Goal: Task Accomplishment & Management: Manage account settings

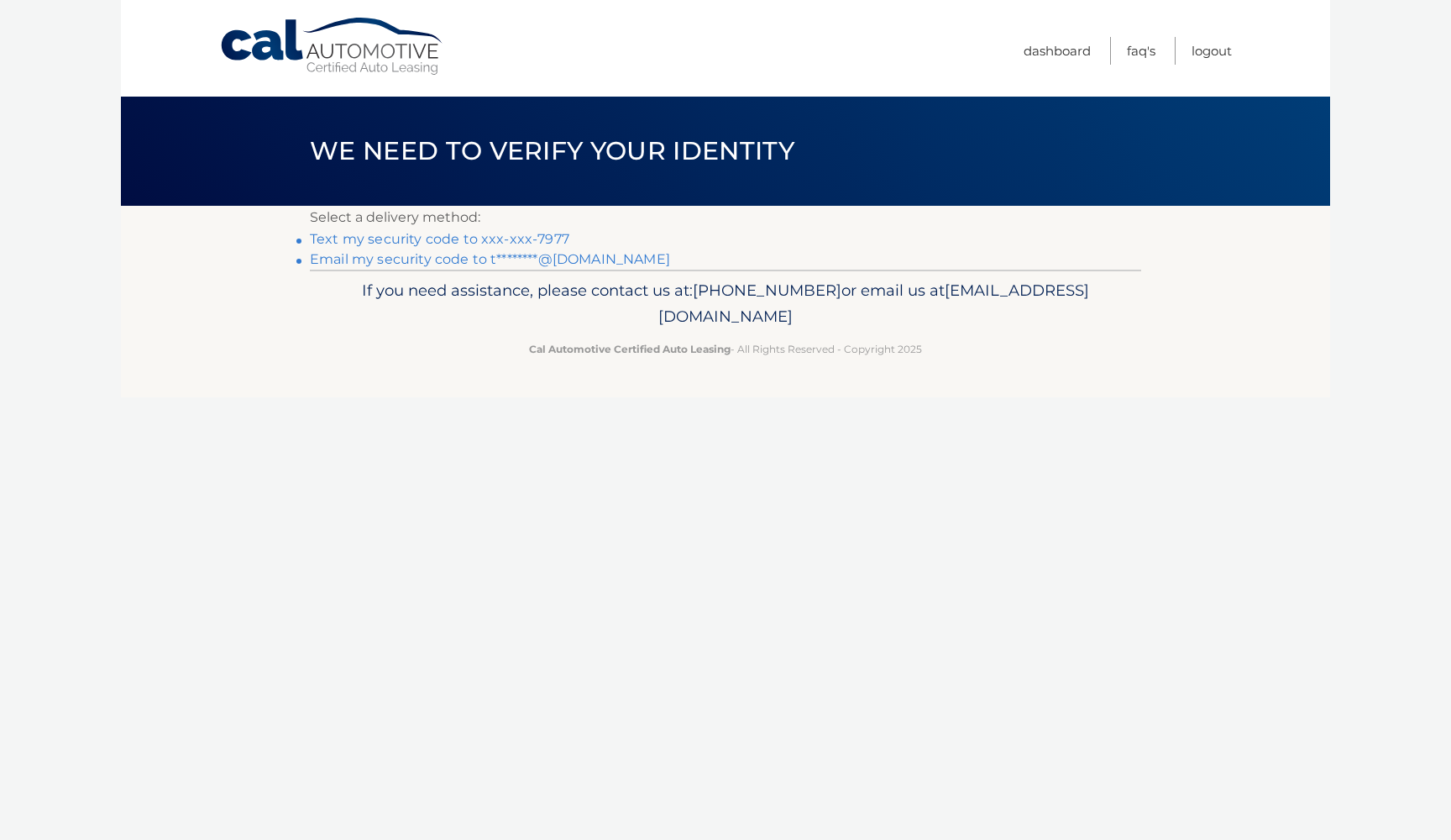
click at [439, 236] on link "Text my security code to xxx-xxx-7977" at bounding box center [439, 239] width 260 height 16
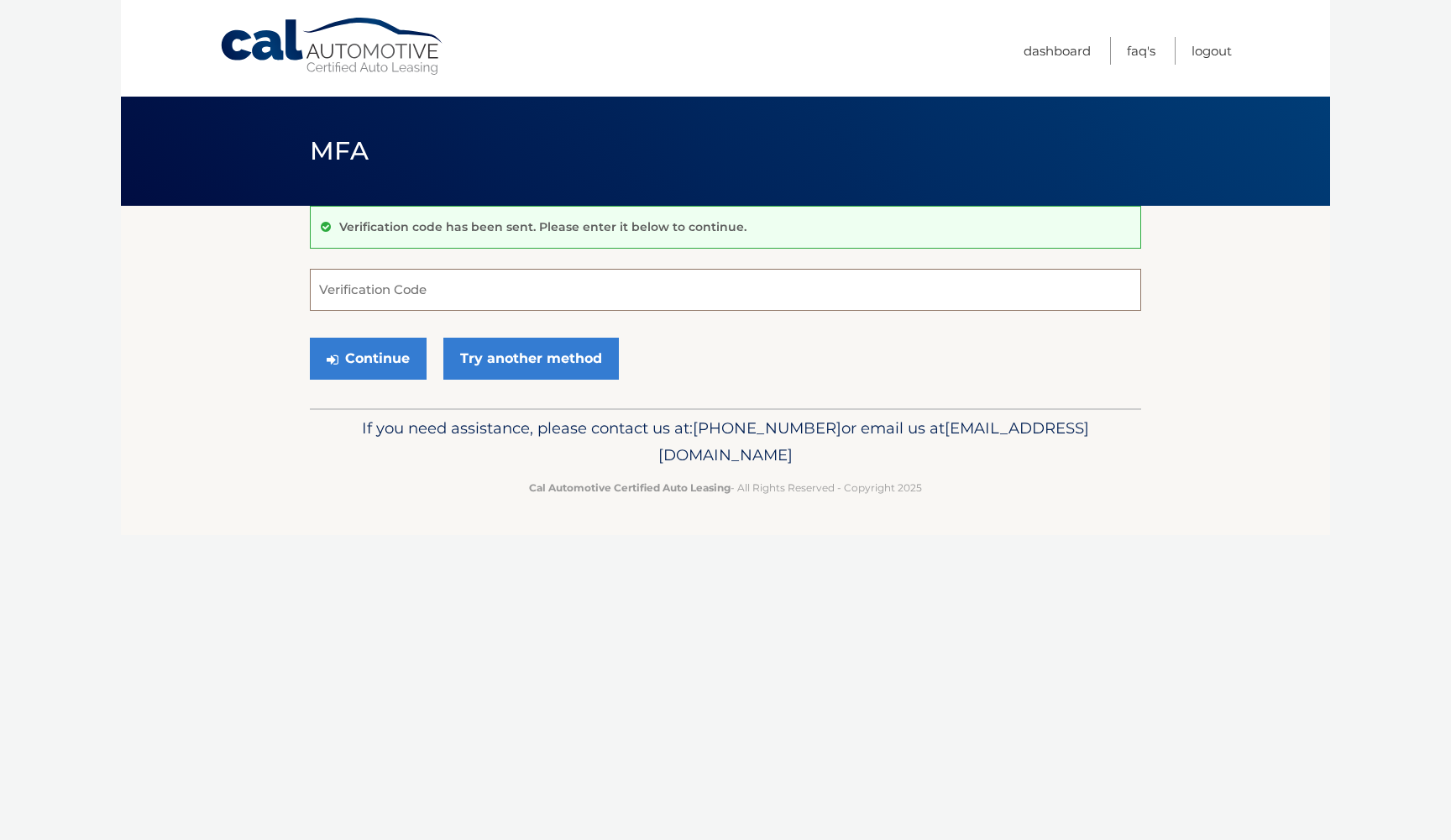
click at [512, 294] on input "Verification Code" at bounding box center [725, 290] width 831 height 42
click at [543, 348] on link "Try another method" at bounding box center [531, 358] width 176 height 42
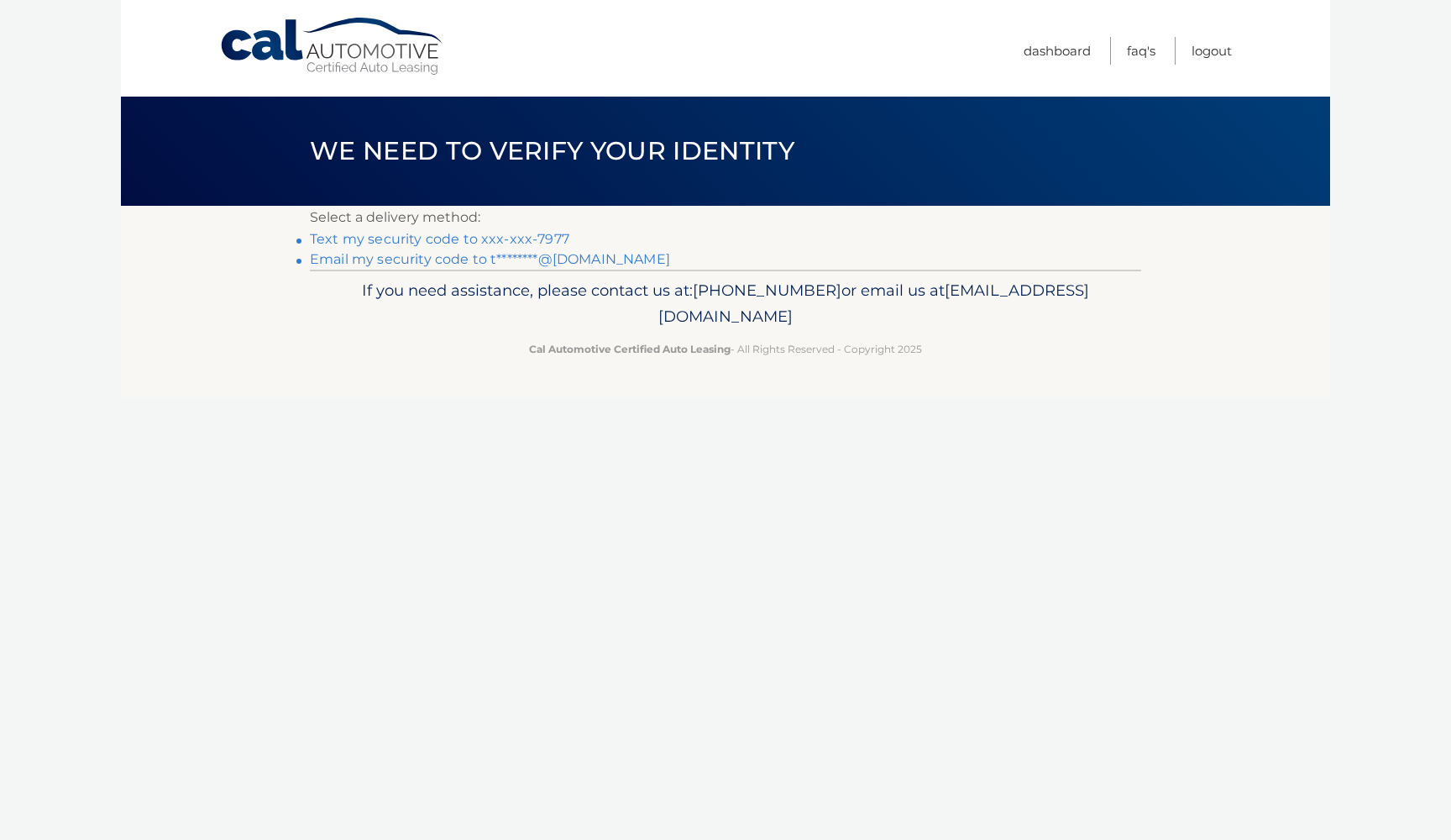
click at [409, 236] on link "Text my security code to xxx-xxx-7977" at bounding box center [439, 239] width 260 height 16
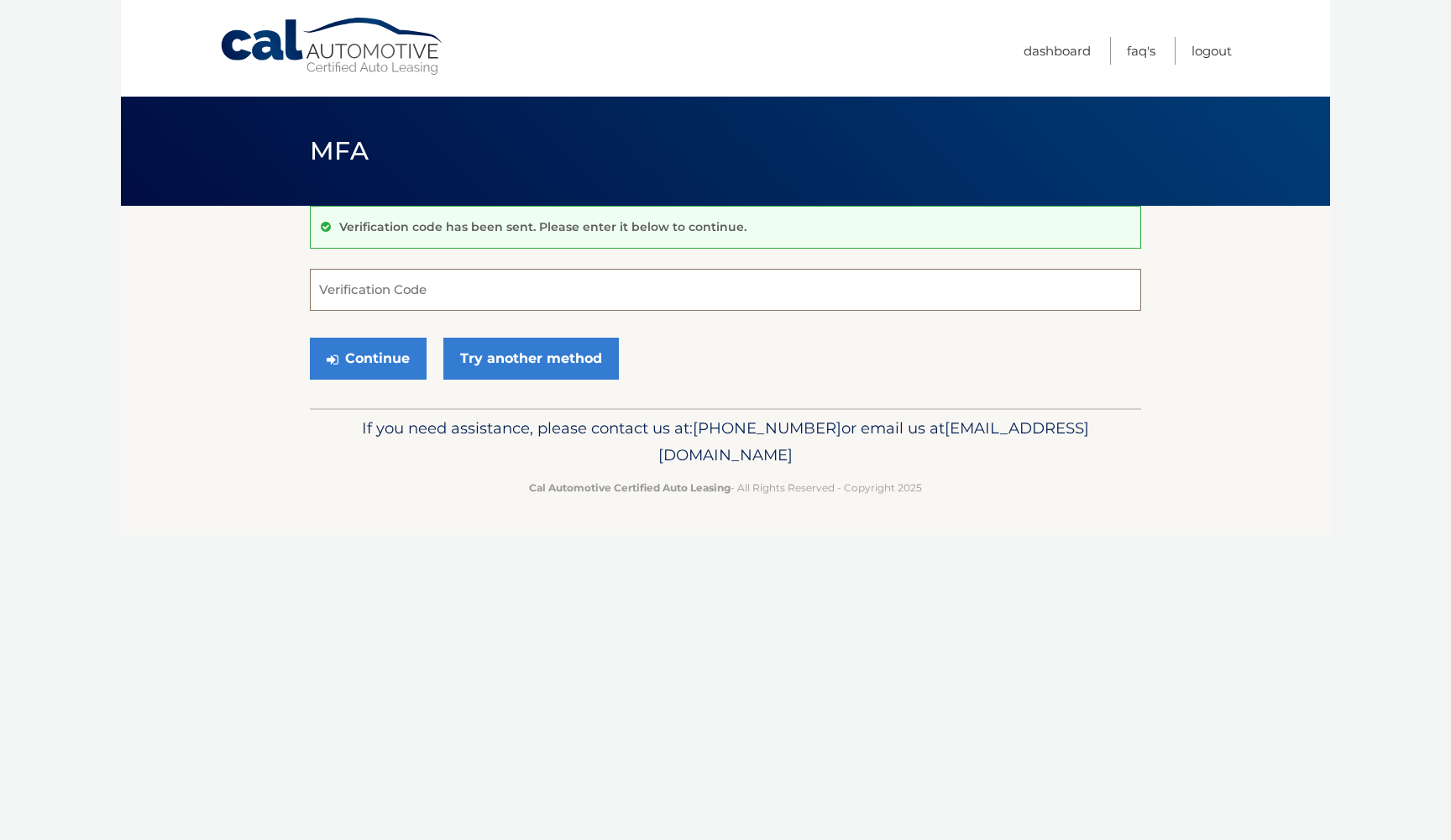
click at [468, 287] on input "Verification Code" at bounding box center [725, 290] width 831 height 42
type input "1"
type input "076224"
click at [368, 357] on button "Continue" at bounding box center [367, 358] width 116 height 42
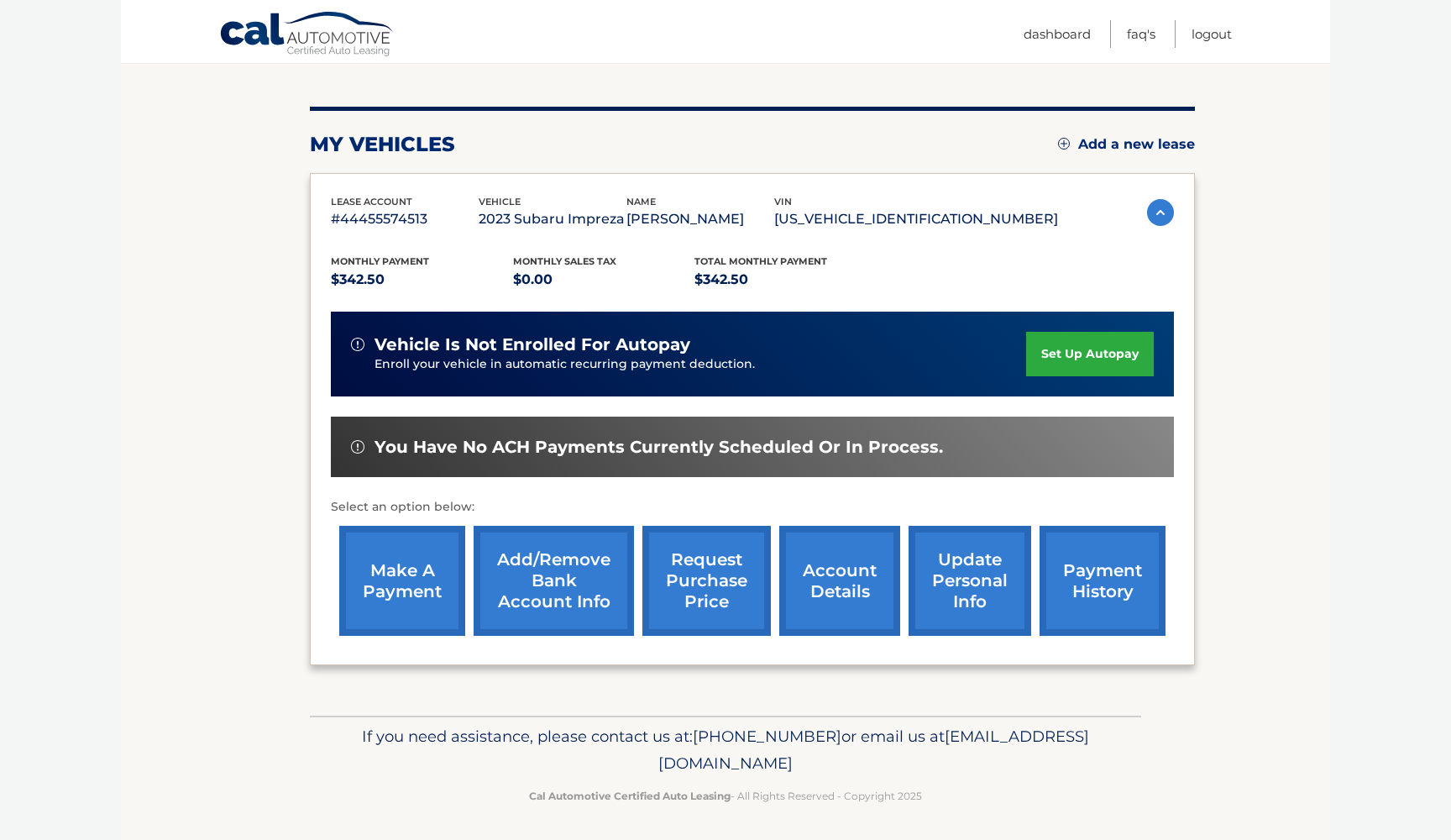
scroll to position [174, 0]
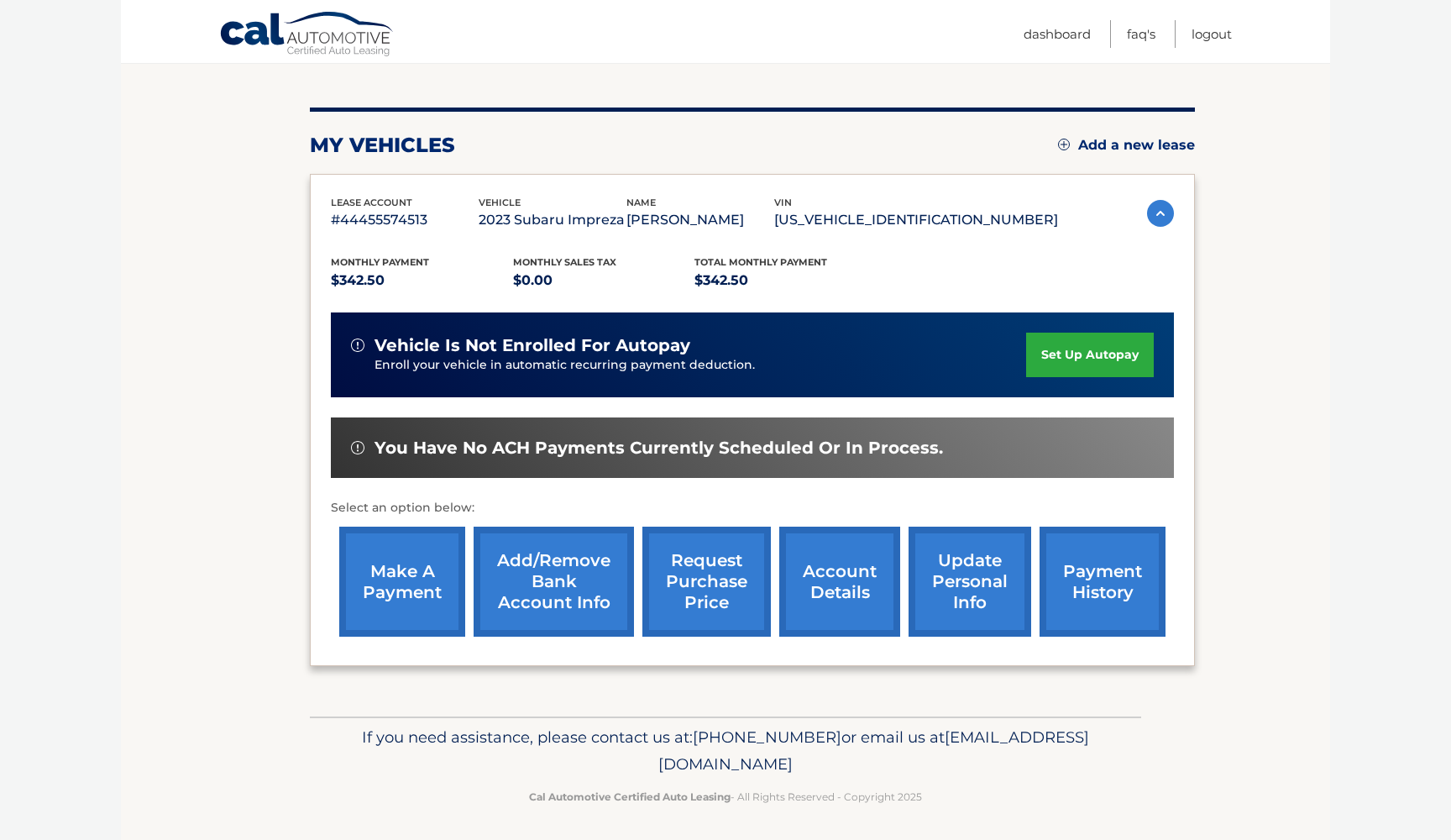
click at [839, 592] on link "account details" at bounding box center [840, 582] width 121 height 110
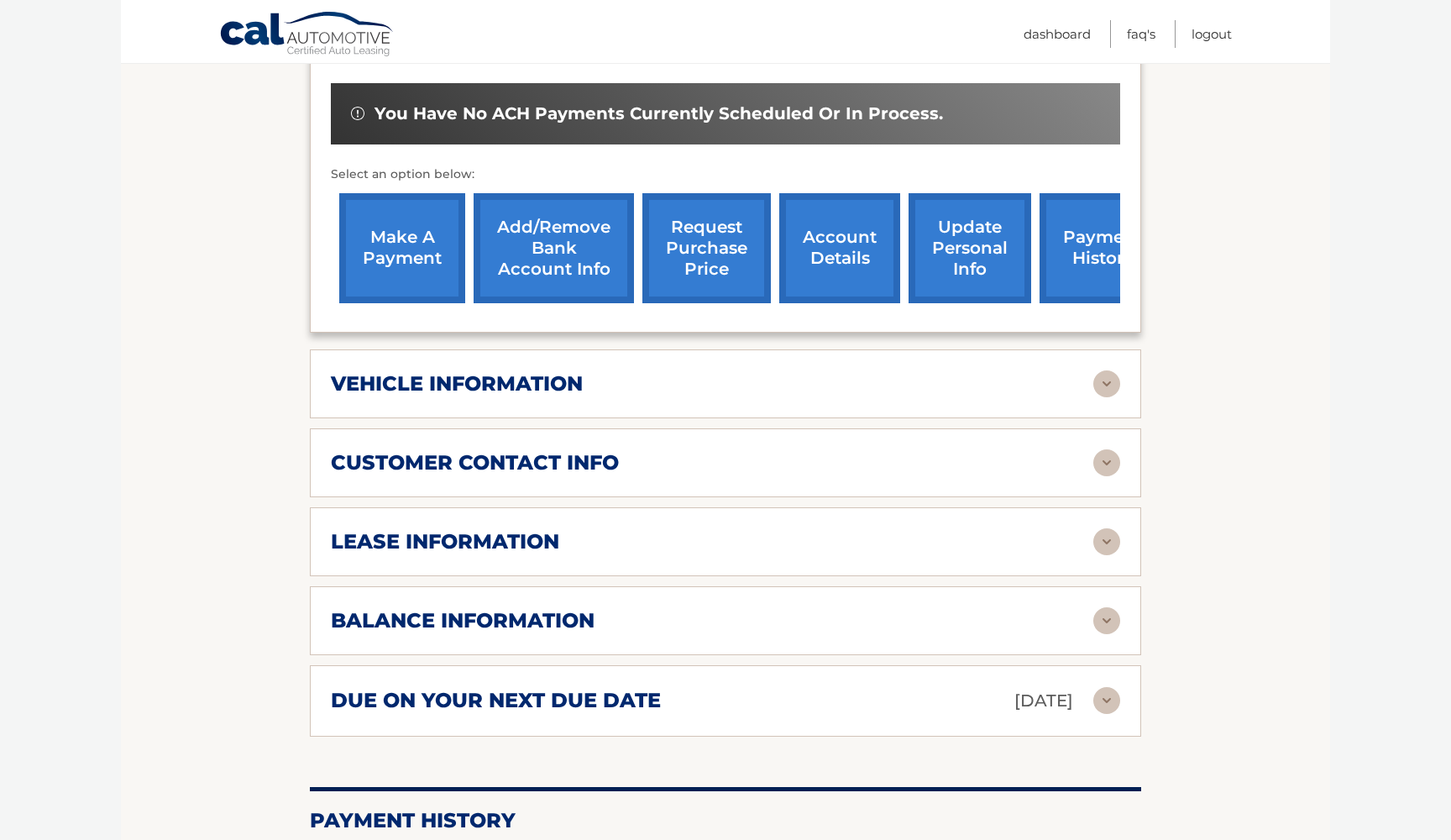
scroll to position [688, 0]
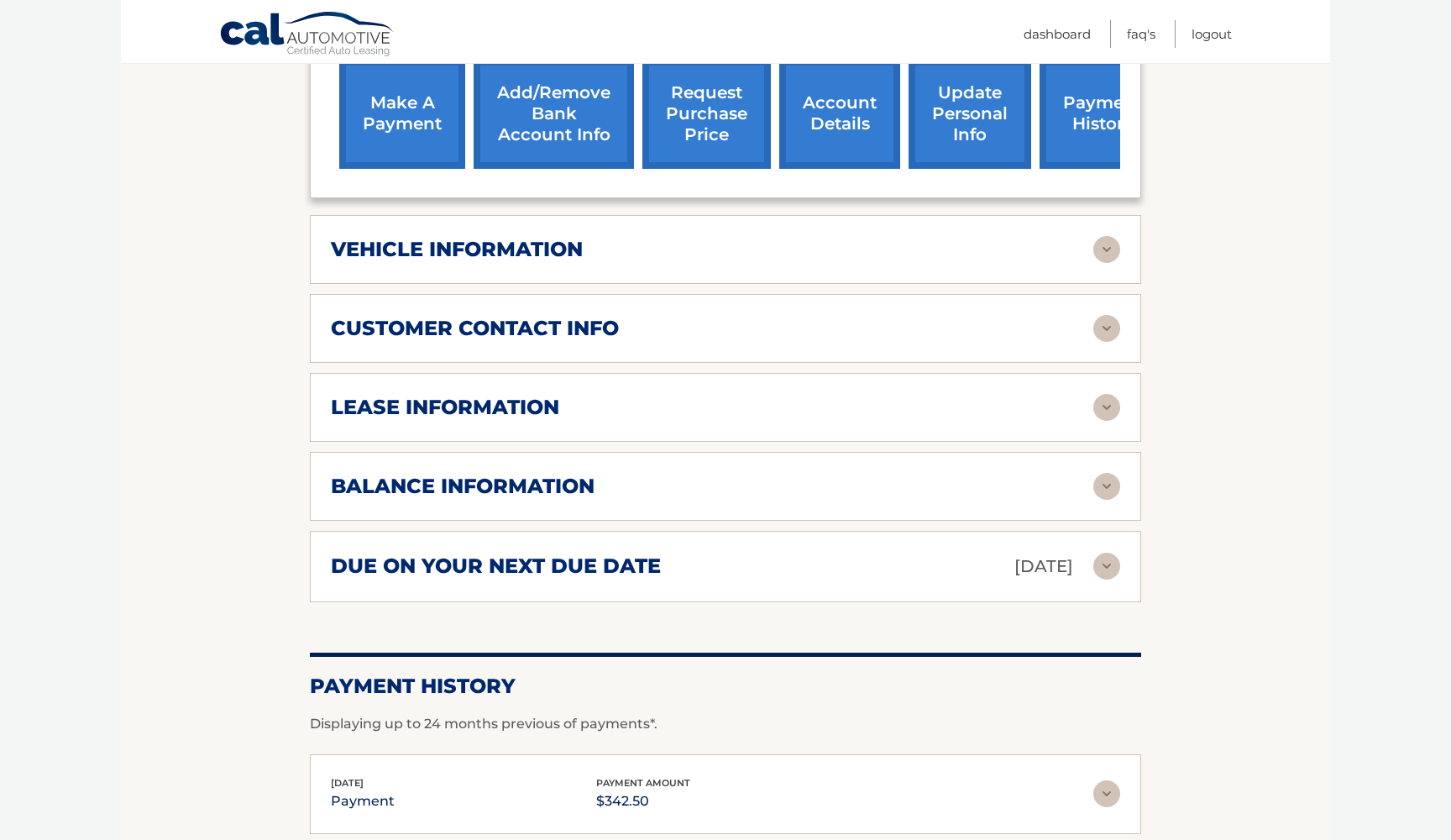
click at [1108, 393] on img at bounding box center [1107, 407] width 27 height 27
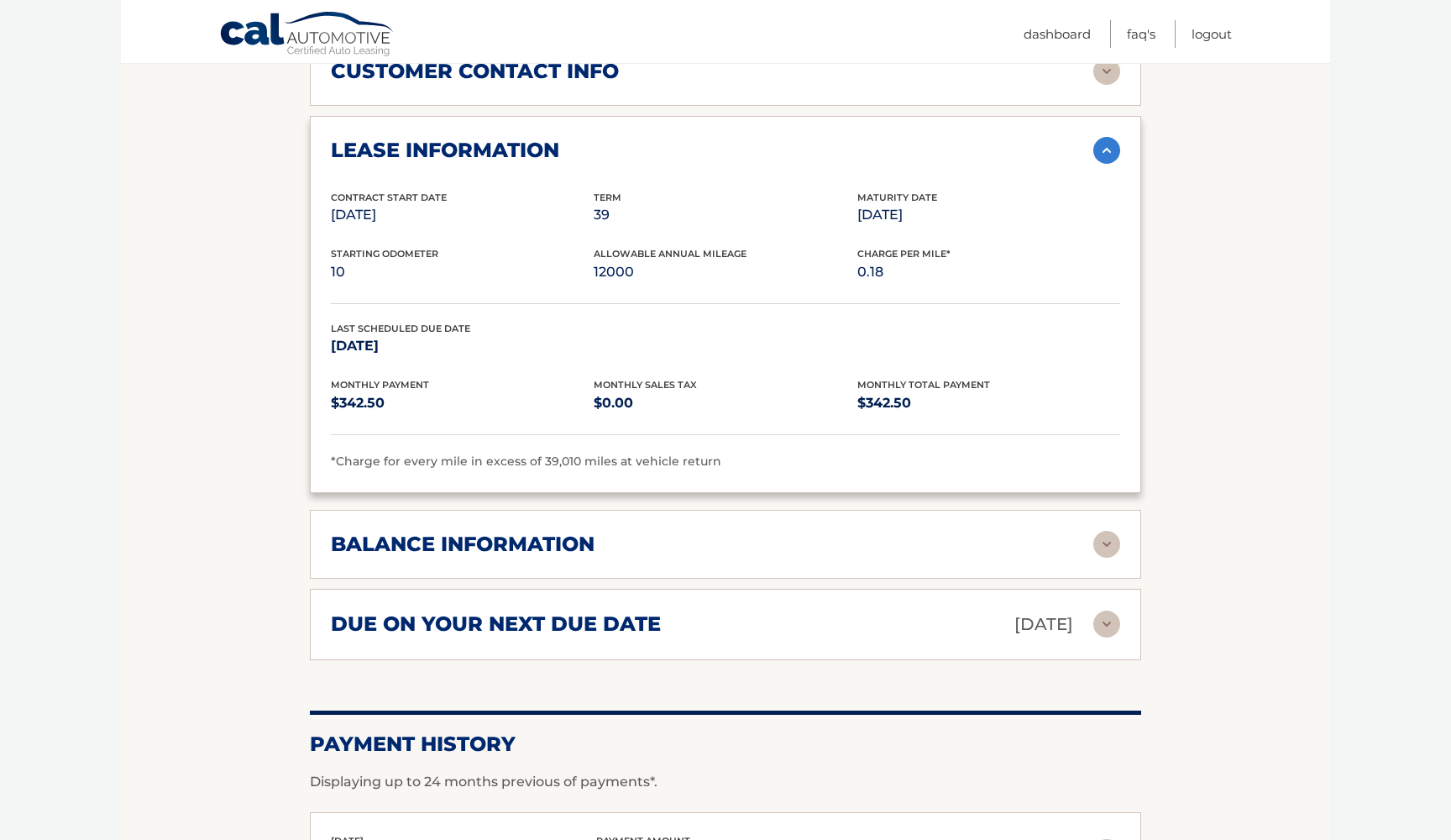
scroll to position [946, 0]
click at [1106, 530] on img at bounding box center [1107, 543] width 27 height 27
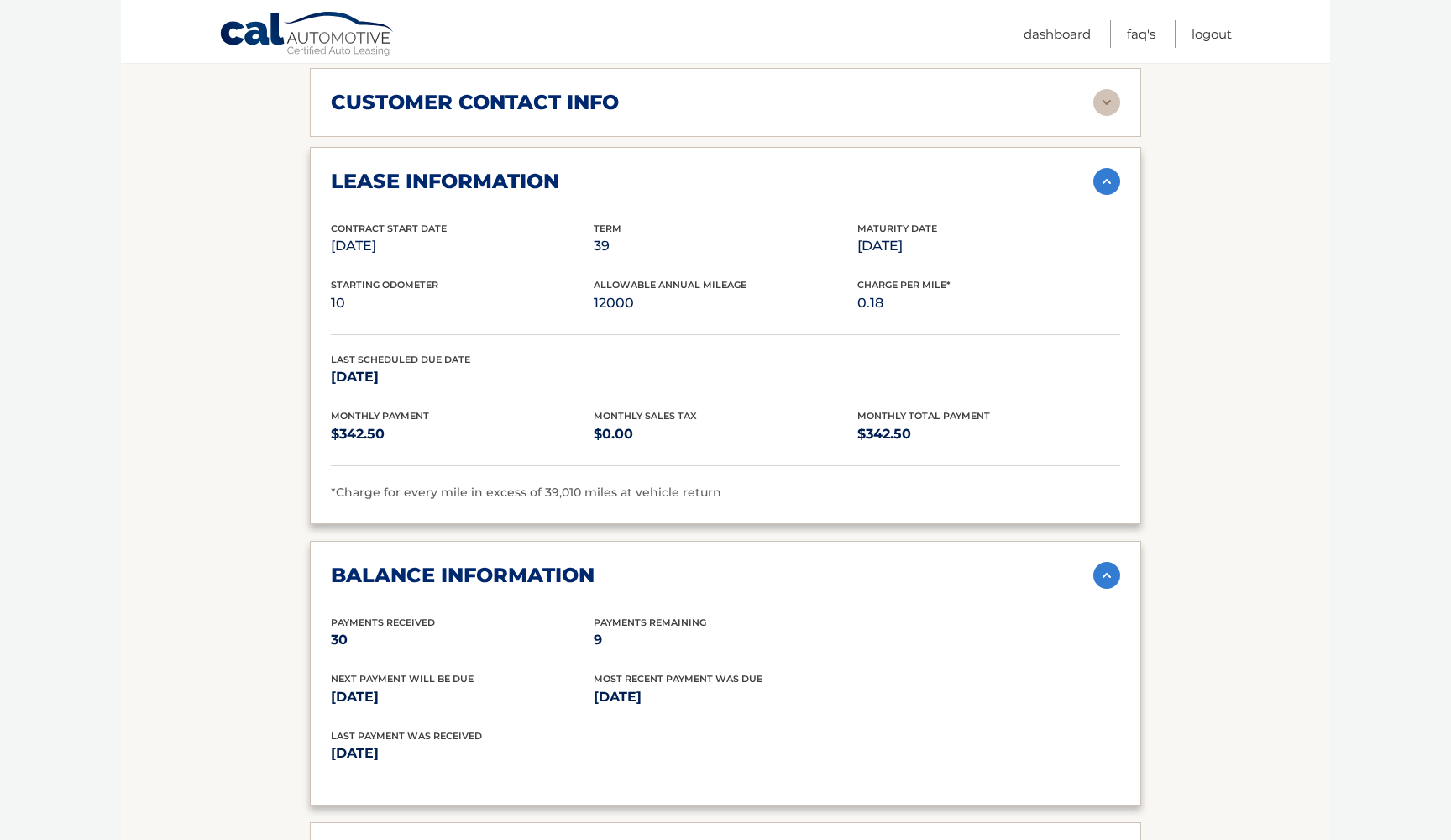
scroll to position [910, 0]
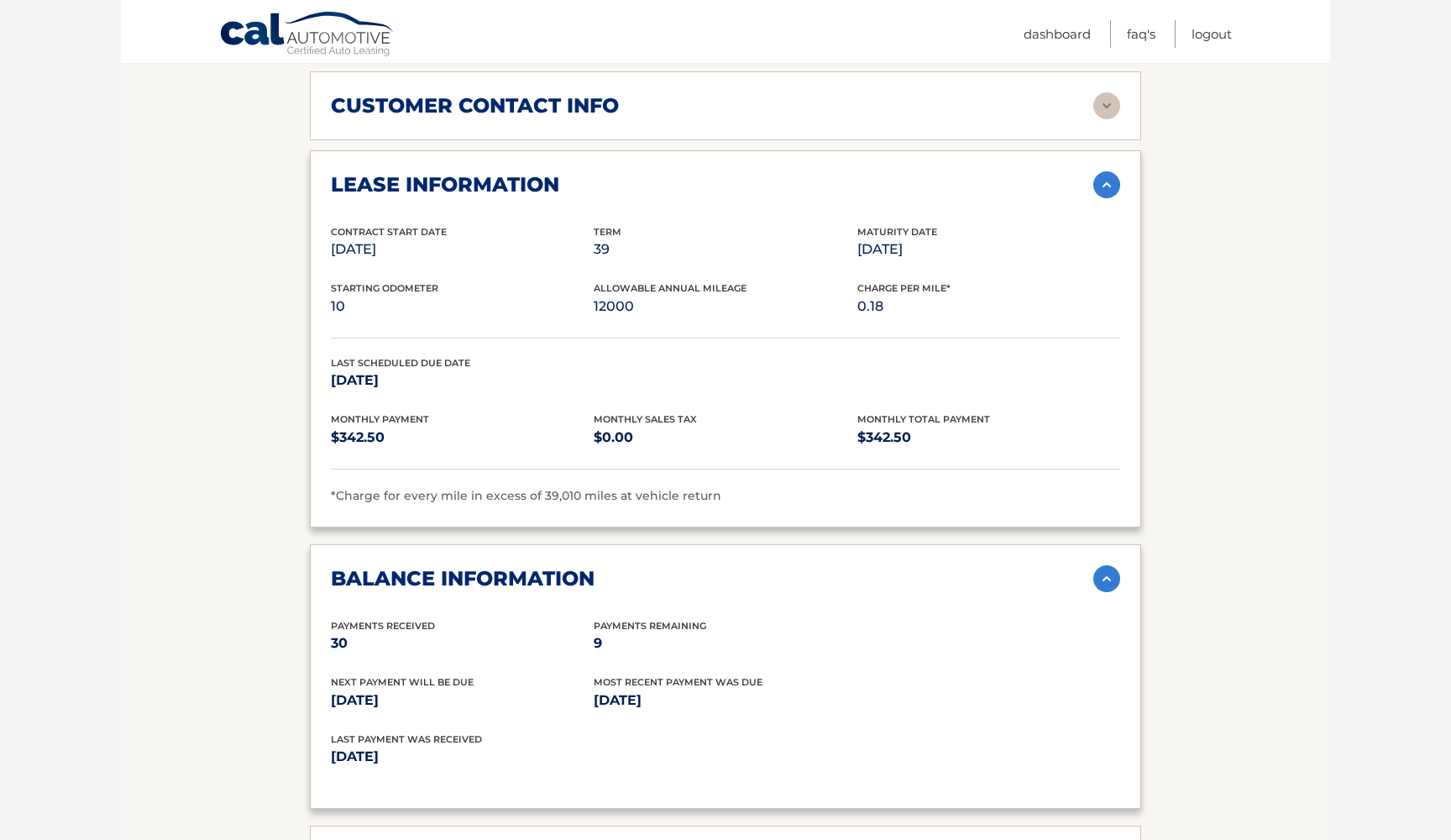
click at [1289, 291] on section "Account Details | #44455574513 Back to Dashboard Manage Your Lease lease accoun…" at bounding box center [726, 276] width 1209 height 1962
